Goal: Task Accomplishment & Management: Manage account settings

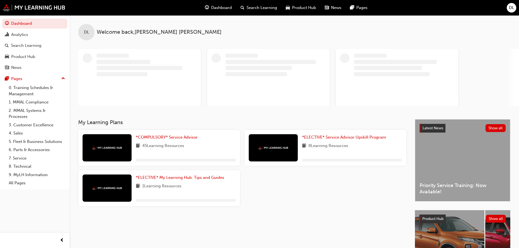
click at [509, 11] on div "DL" at bounding box center [512, 8] width 10 height 10
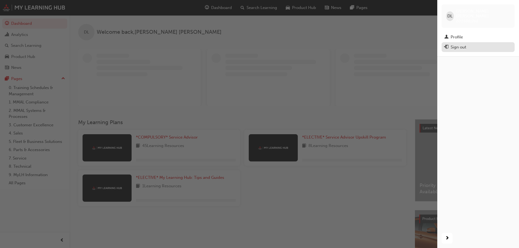
click at [485, 44] on div "Sign out" at bounding box center [478, 47] width 68 height 7
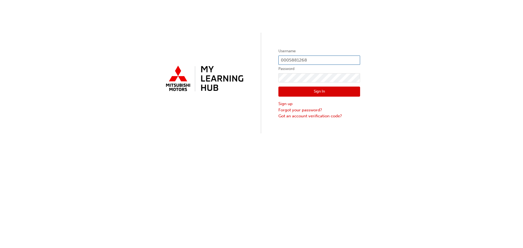
click at [311, 62] on input "0005881268" at bounding box center [319, 60] width 82 height 9
type input "0005881283"
click at [327, 92] on button "Sign In" at bounding box center [319, 92] width 82 height 10
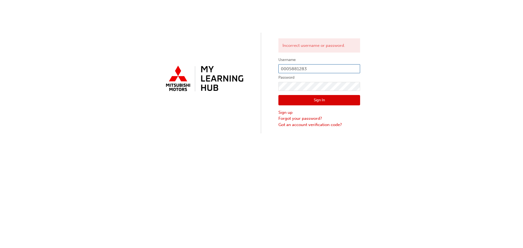
click at [321, 67] on input "0005881283" at bounding box center [319, 68] width 82 height 9
type input "0005881268"
click at [333, 104] on button "Sign In" at bounding box center [319, 100] width 82 height 10
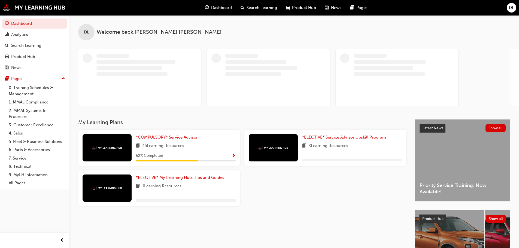
click at [508, 10] on div "DL" at bounding box center [512, 8] width 10 height 10
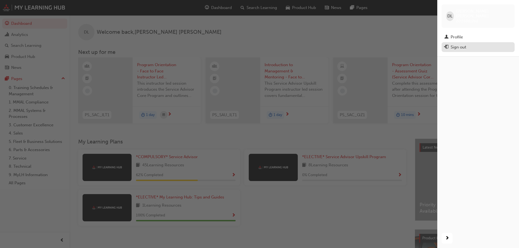
click at [483, 44] on div "Sign out" at bounding box center [478, 47] width 68 height 7
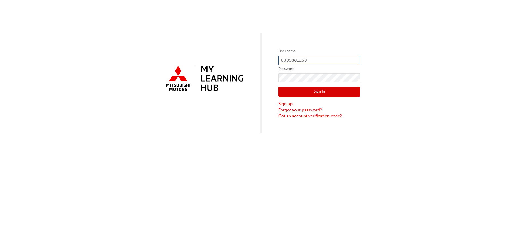
click at [317, 58] on input "0005881268" at bounding box center [319, 60] width 82 height 9
type input "0005881258"
click at [314, 90] on button "Sign In" at bounding box center [319, 92] width 82 height 10
